Goal: Navigation & Orientation: Find specific page/section

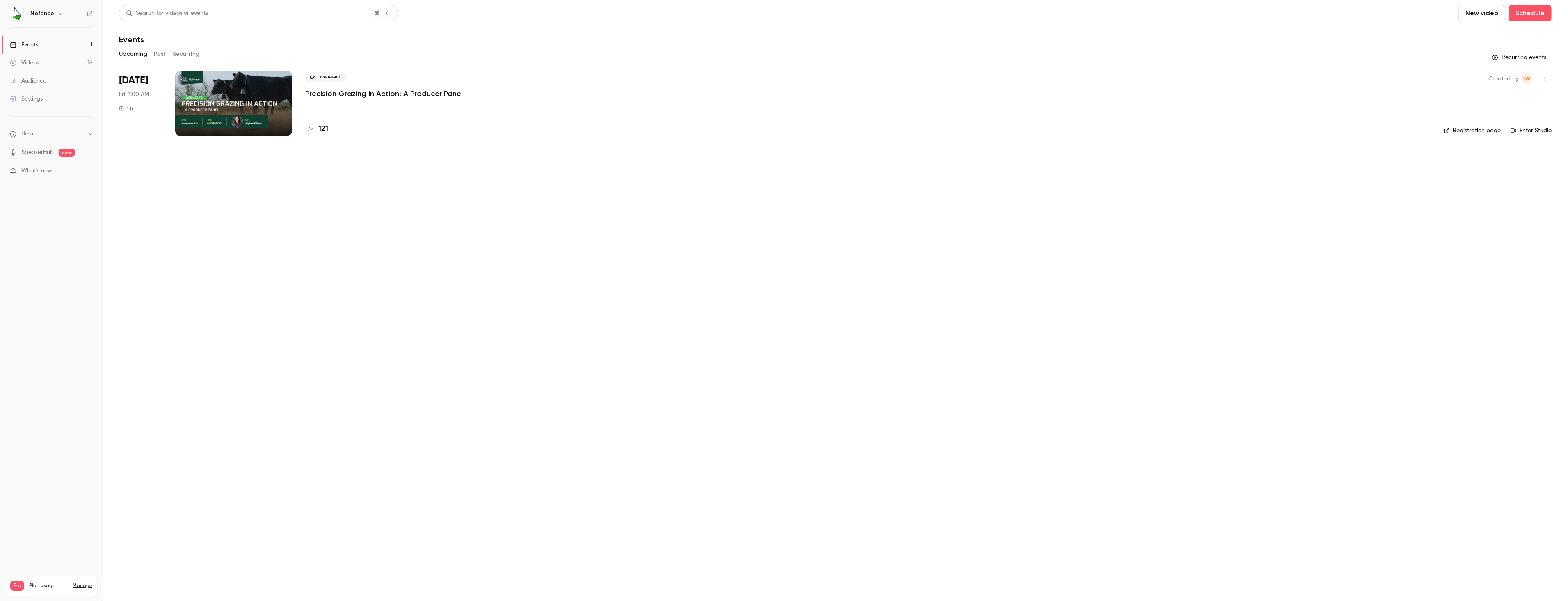
click at [242, 90] on div at bounding box center [234, 104] width 117 height 66
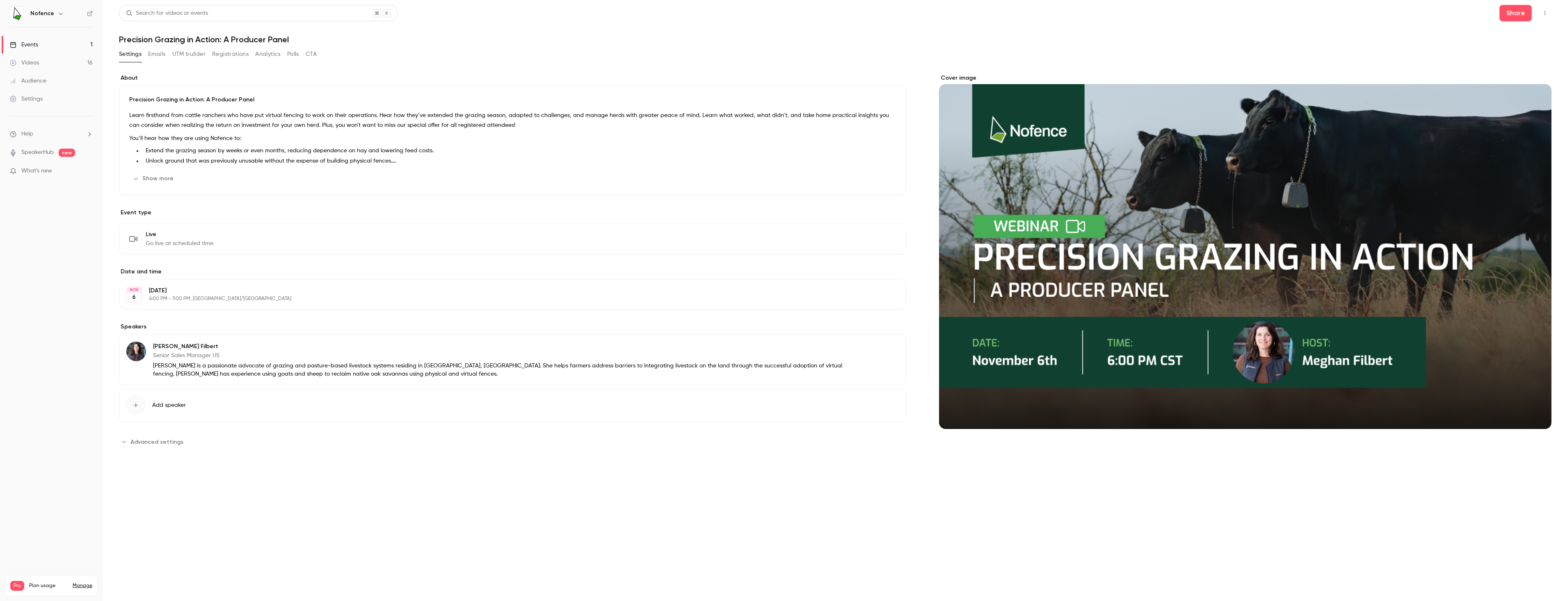
click at [65, 69] on link "Videos 16" at bounding box center [51, 63] width 102 height 18
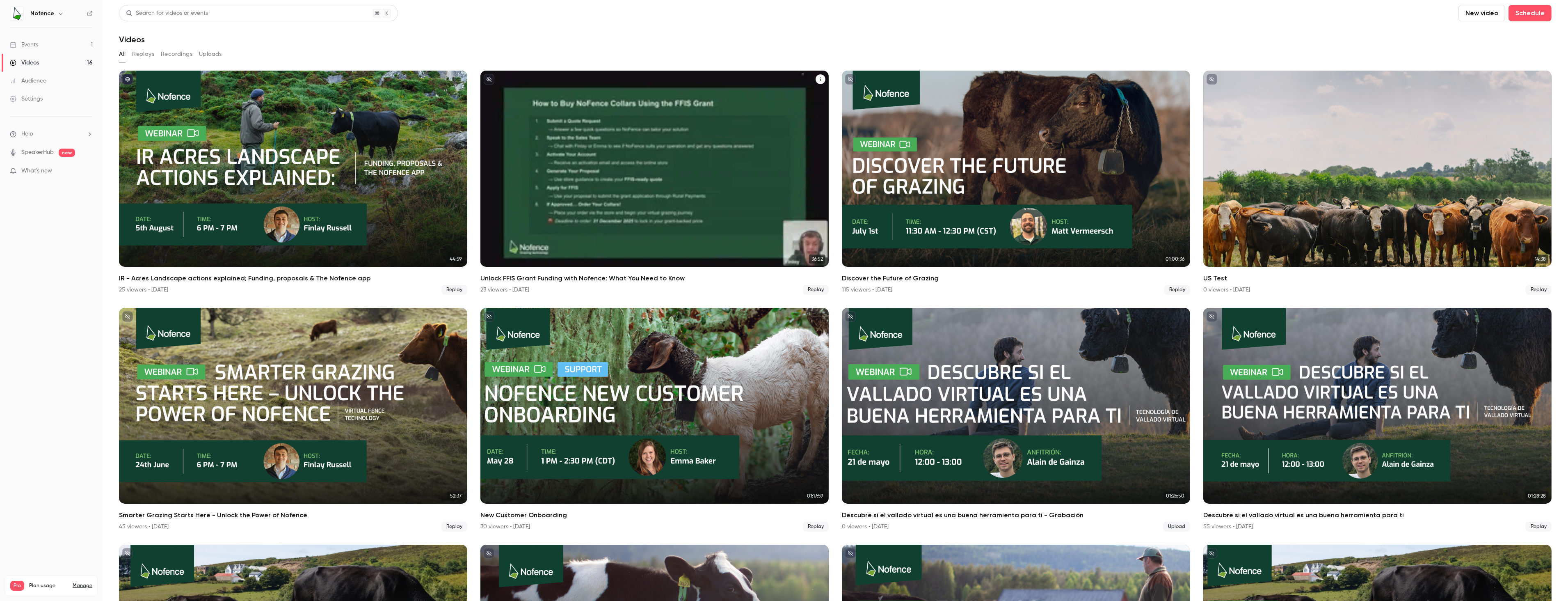
click at [545, 273] on h2 "Unlock FFIS Grant Funding with Nofence: What You Need to Know" at bounding box center [654, 278] width 348 height 10
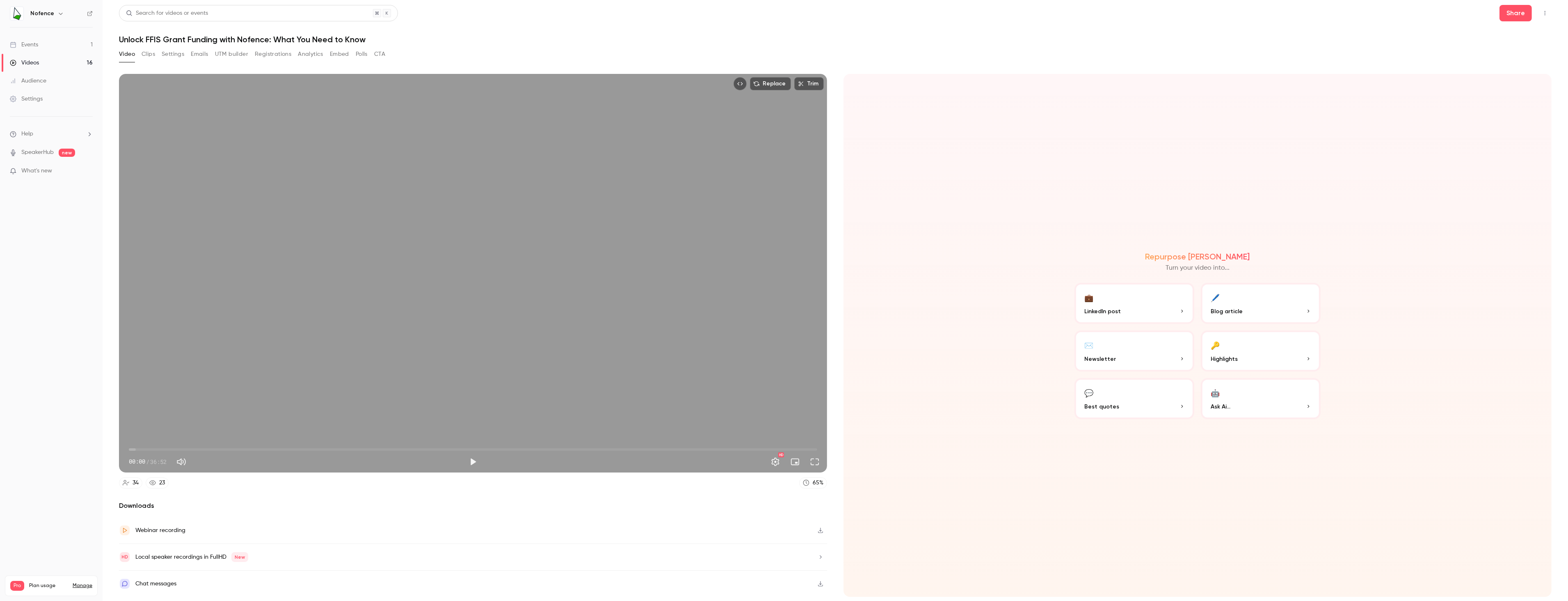
click at [166, 52] on button "Settings" at bounding box center [173, 54] width 23 height 13
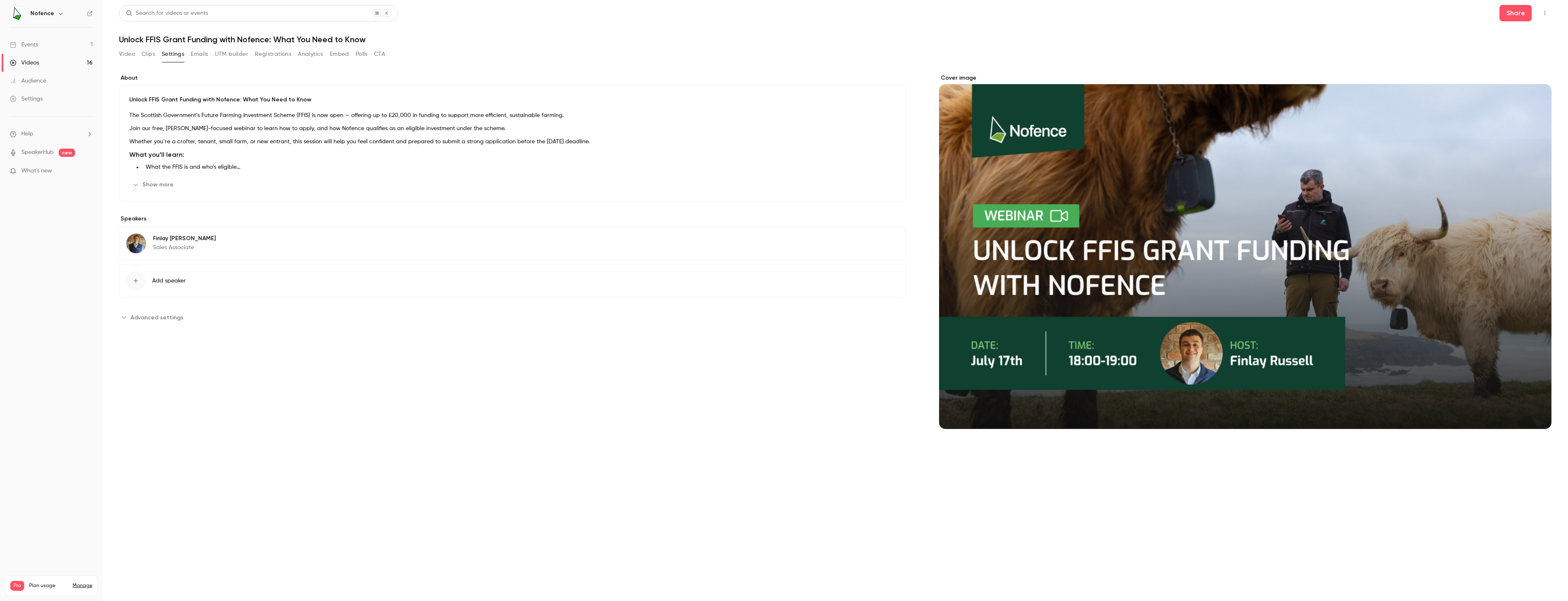
click at [230, 57] on button "UTM builder" at bounding box center [231, 54] width 33 height 13
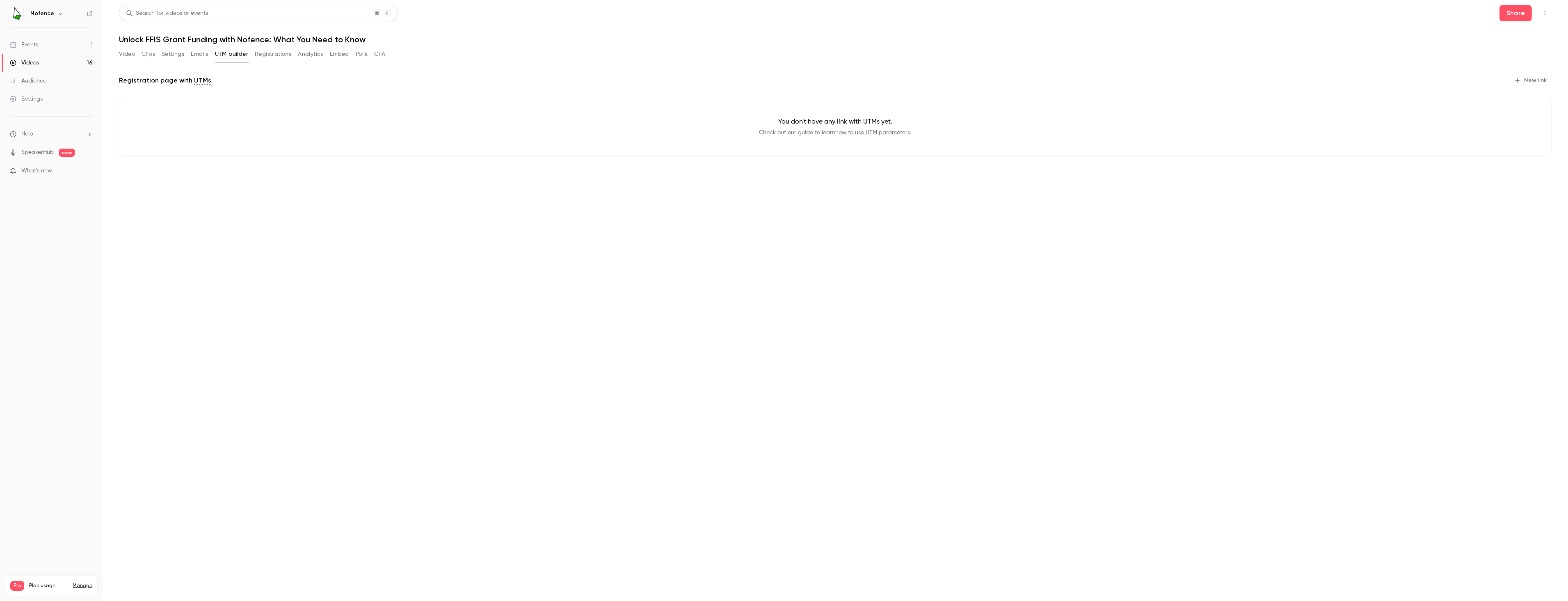
click at [200, 54] on button "Emails" at bounding box center [199, 54] width 17 height 13
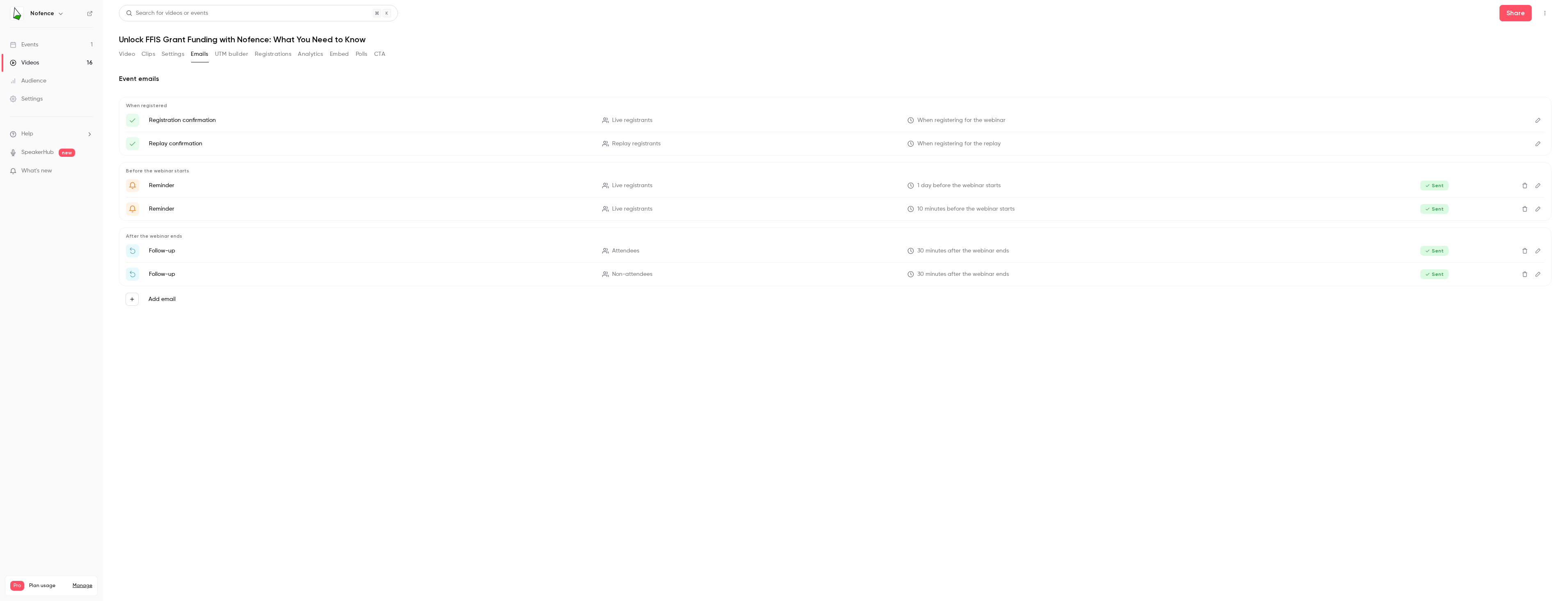
click at [172, 61] on div "Video Clips Settings Emails UTM builder Registrations Analytics Embed Polls CTA" at bounding box center [251, 55] width 266 height 16
click at [144, 56] on button "Clips" at bounding box center [149, 54] width 13 height 13
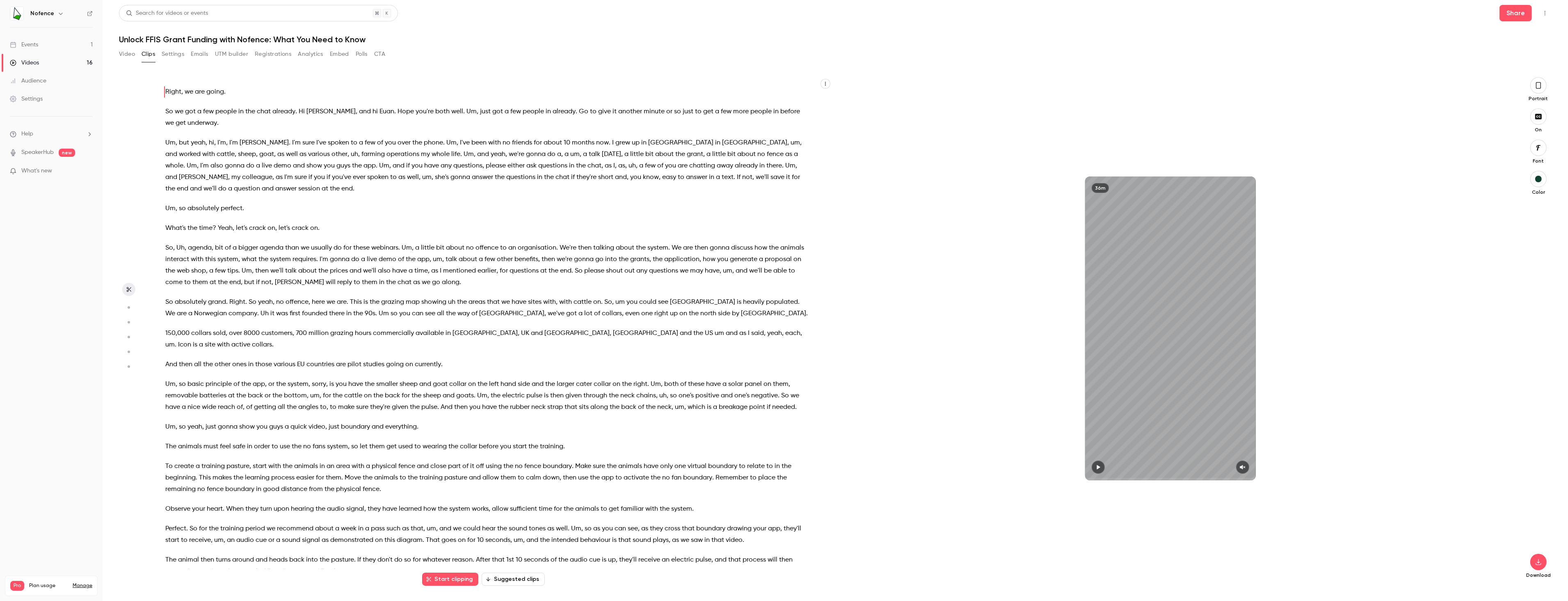
click at [129, 54] on button "Video" at bounding box center [127, 54] width 16 height 13
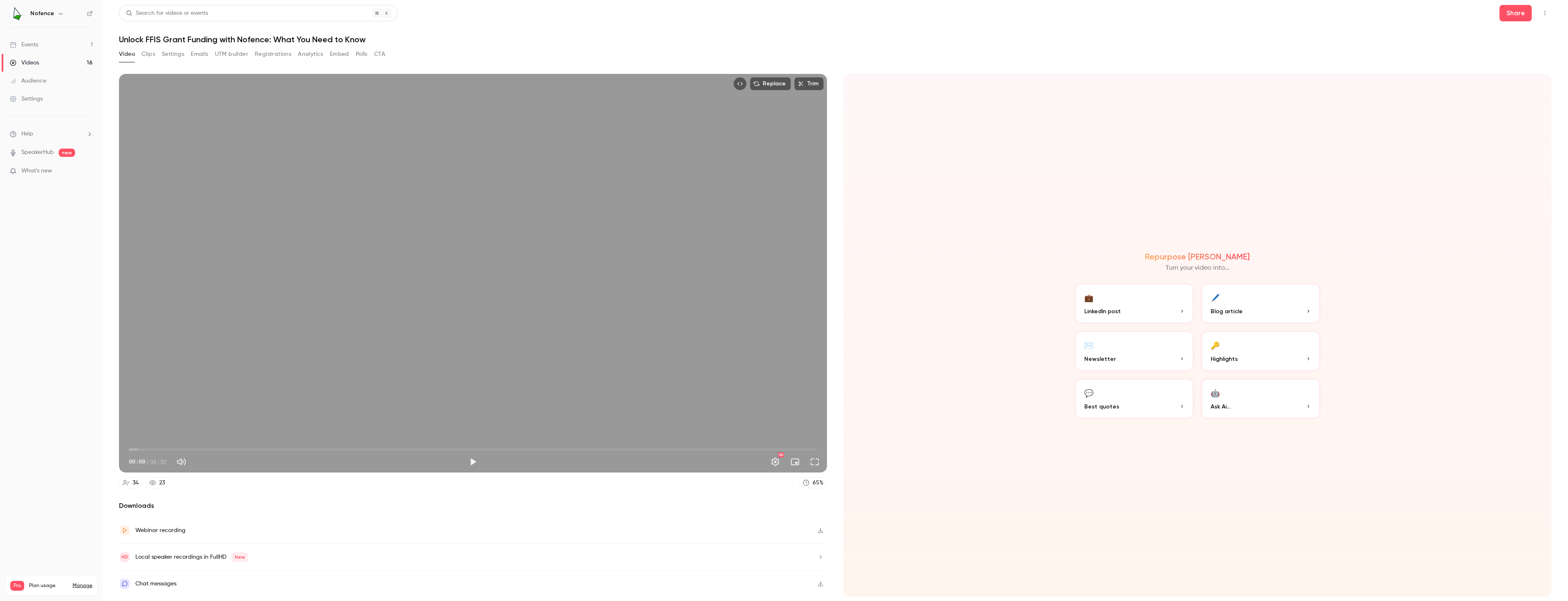
click at [79, 41] on link "Events 1" at bounding box center [51, 45] width 102 height 18
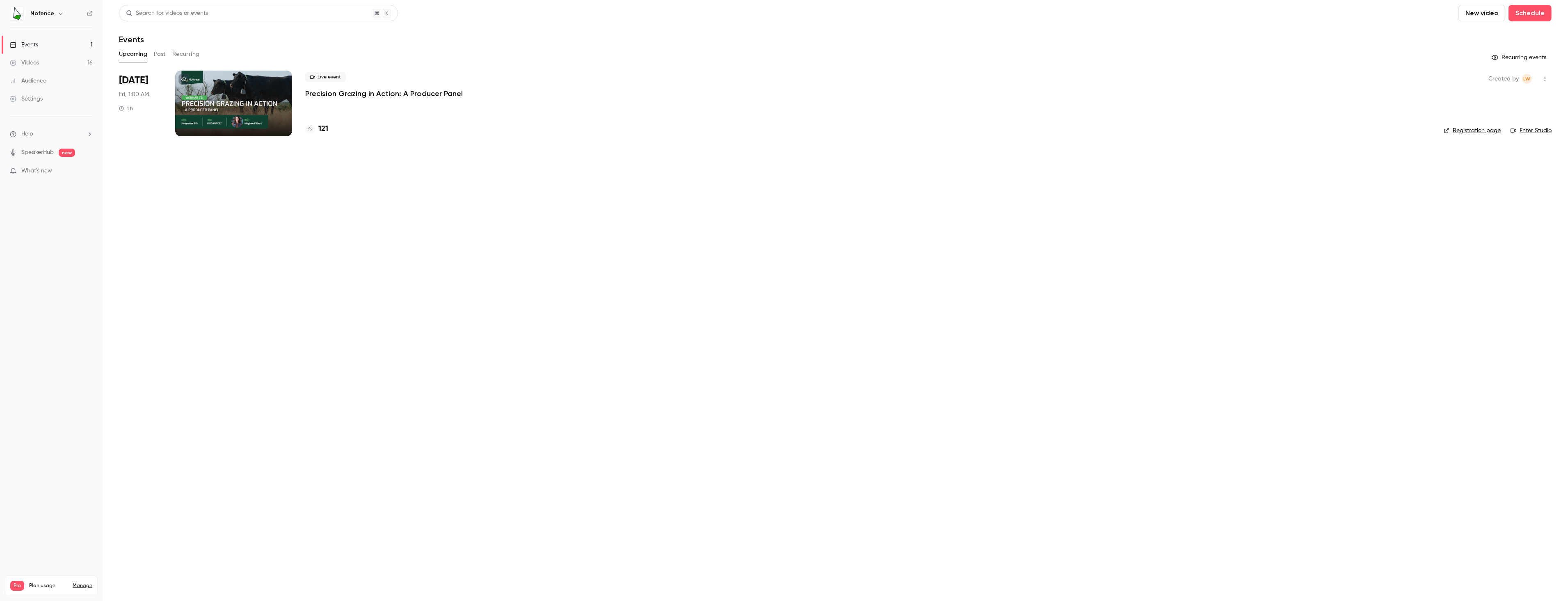
click at [75, 65] on link "Videos 16" at bounding box center [51, 63] width 102 height 18
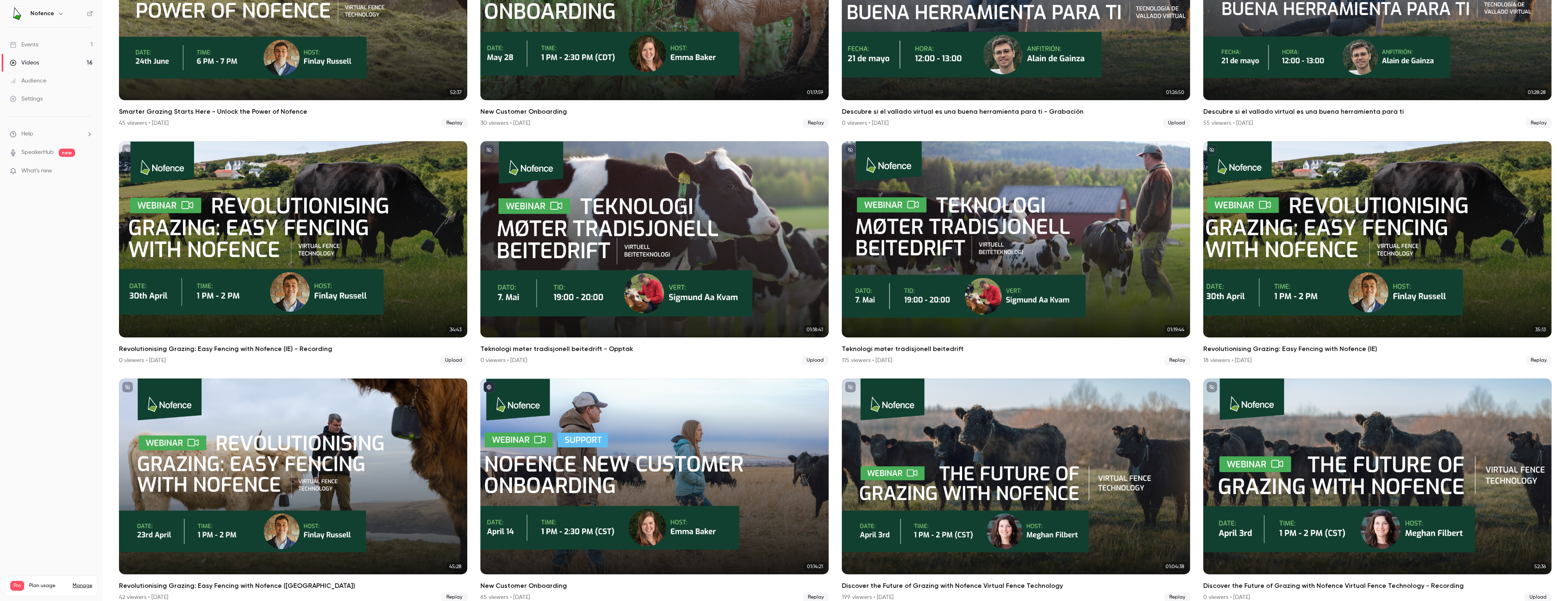
scroll to position [415, 0]
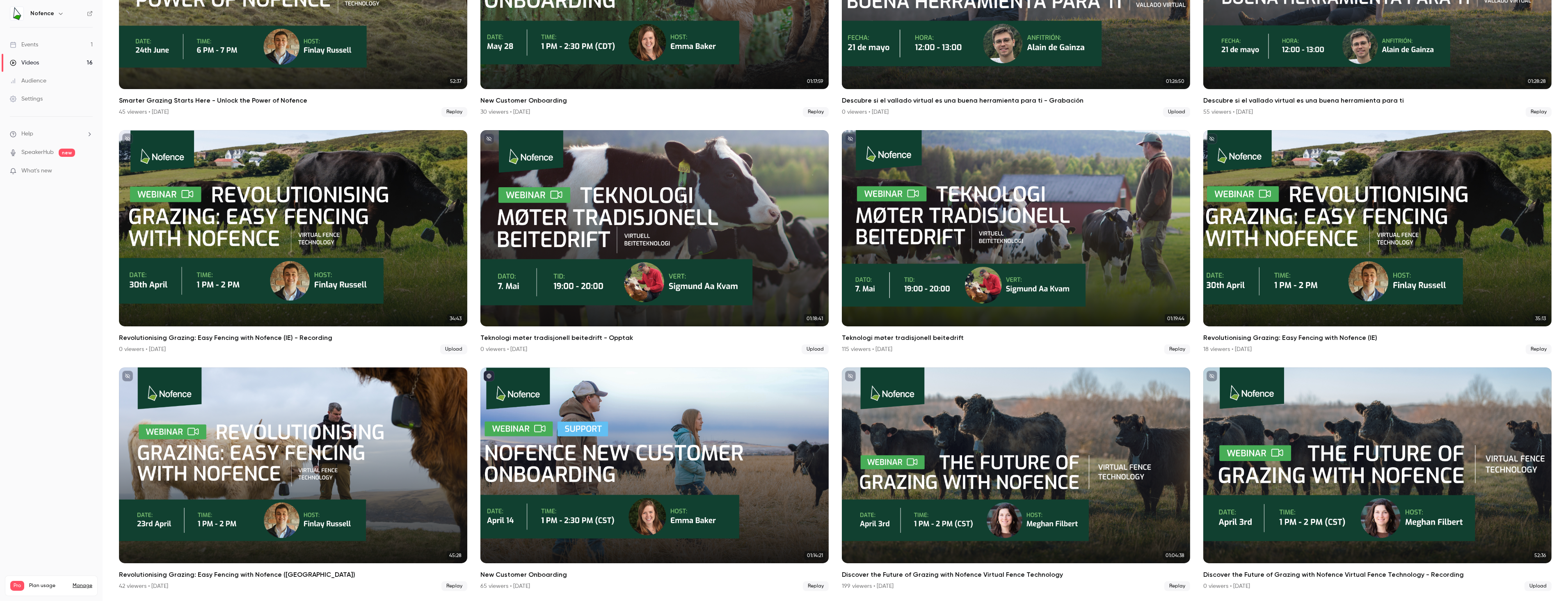
click at [65, 85] on link "Audience" at bounding box center [51, 81] width 102 height 18
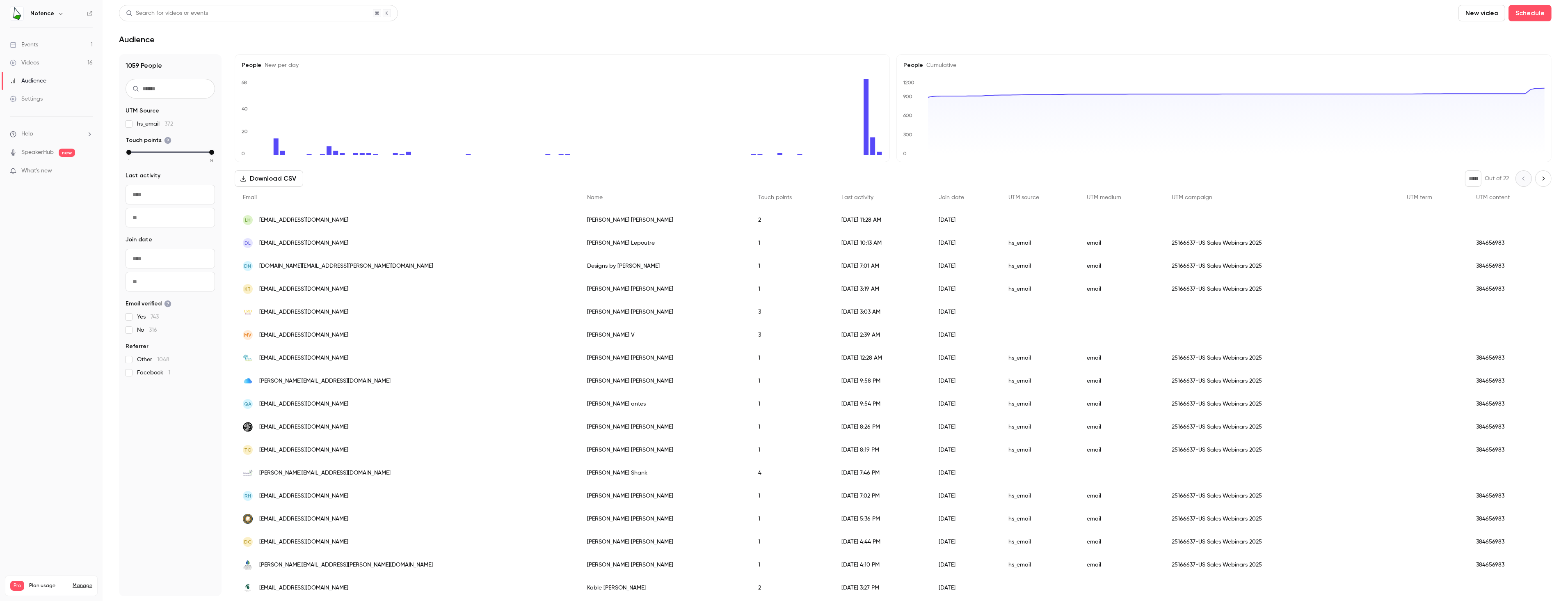
click at [49, 60] on link "Videos 16" at bounding box center [51, 63] width 102 height 18
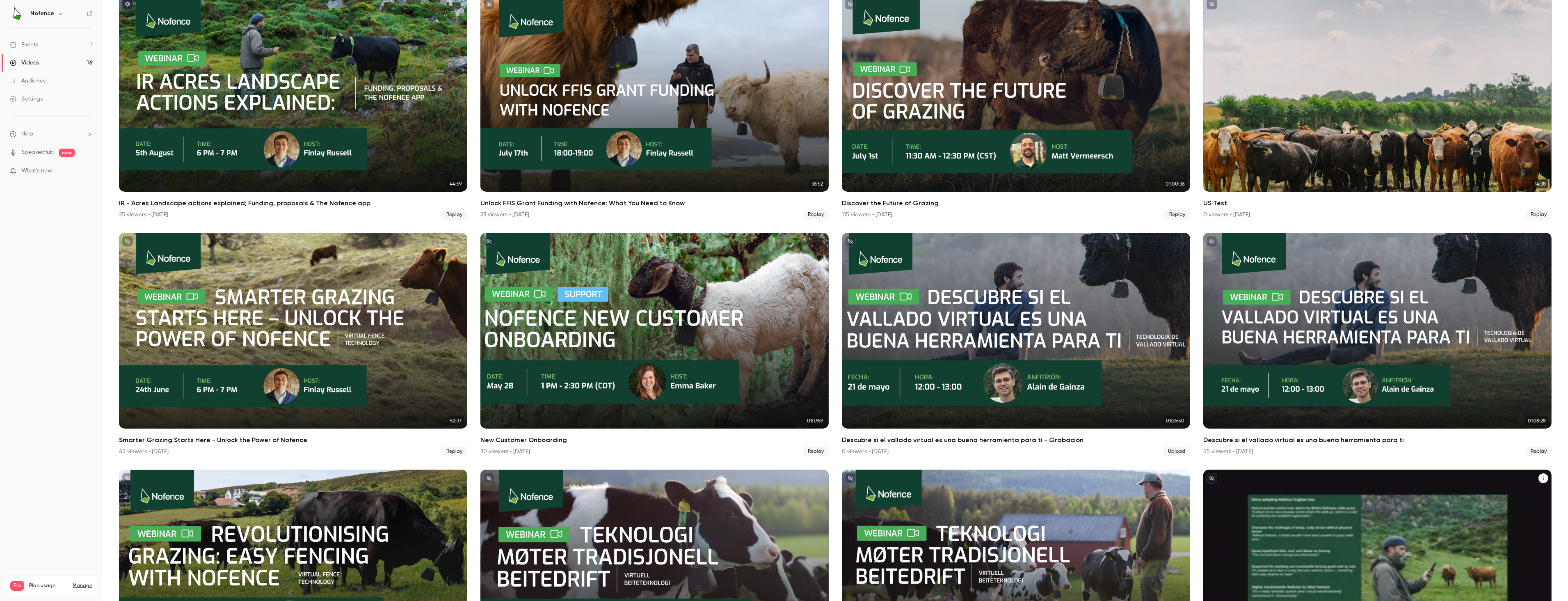
scroll to position [51, 0]
